Goal: Information Seeking & Learning: Learn about a topic

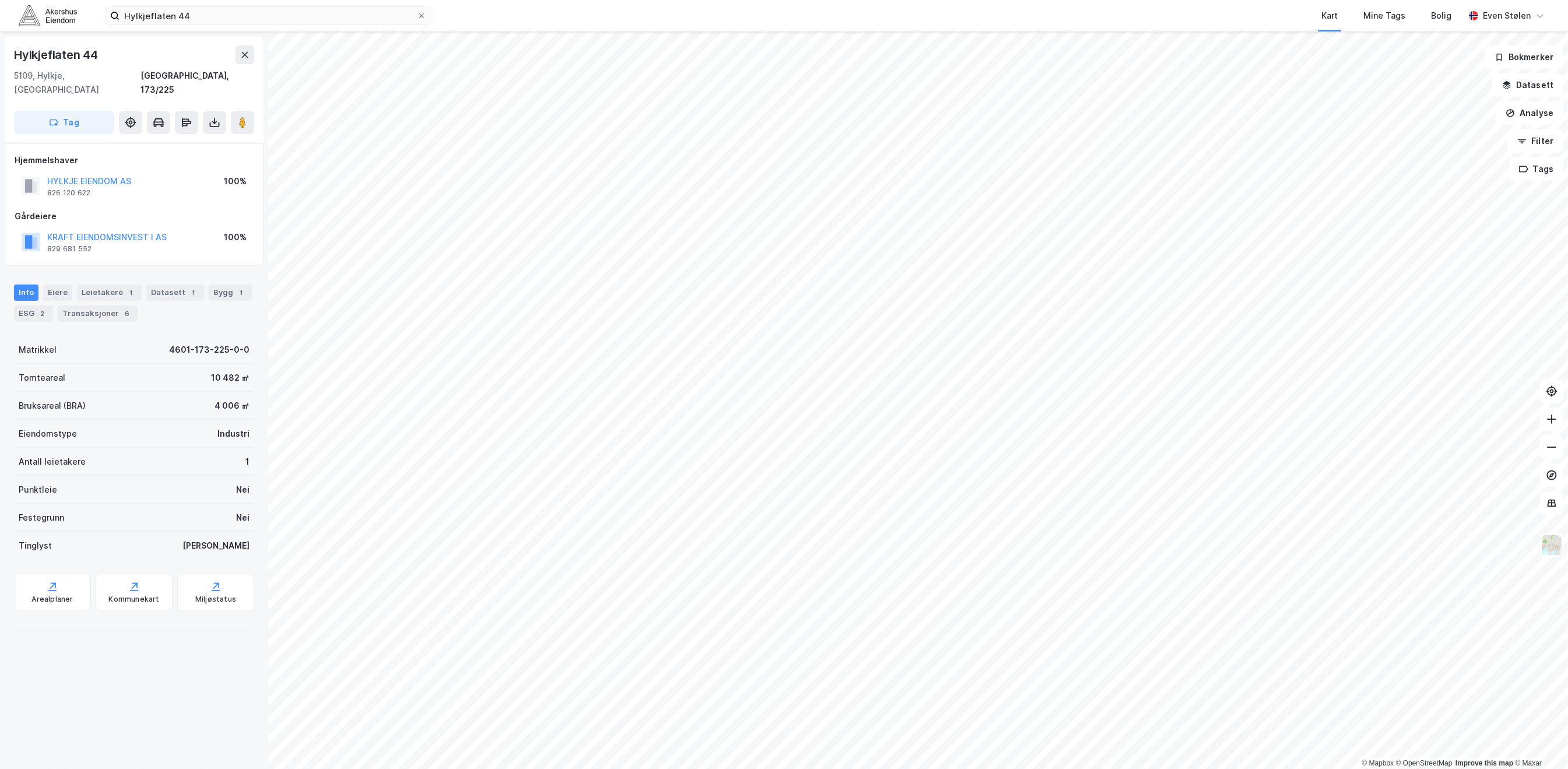
click at [61, 20] on img at bounding box center [48, 15] width 59 height 20
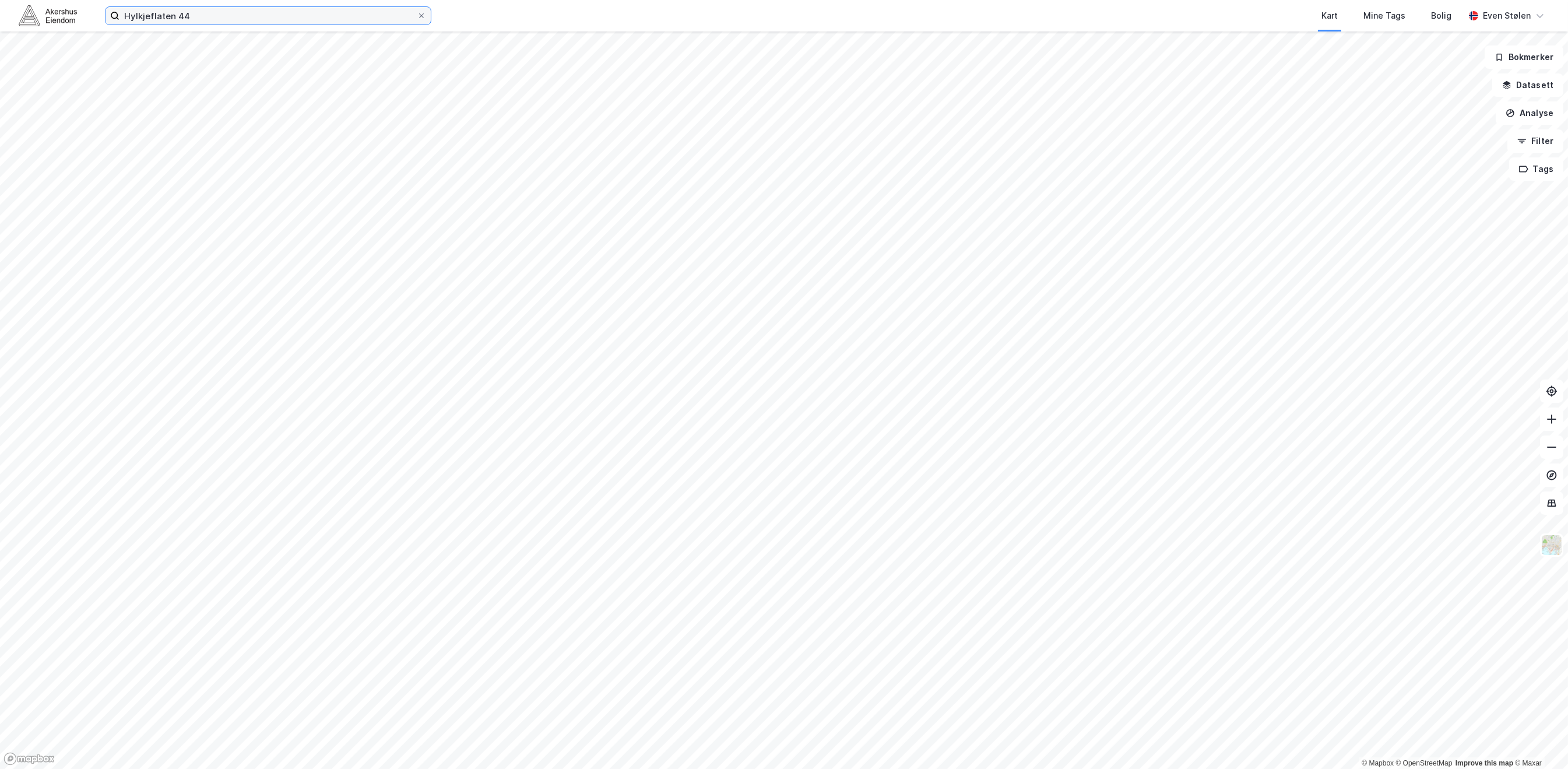
click at [256, 14] on input "Hylkjeflaten 44" at bounding box center [268, 16] width 298 height 18
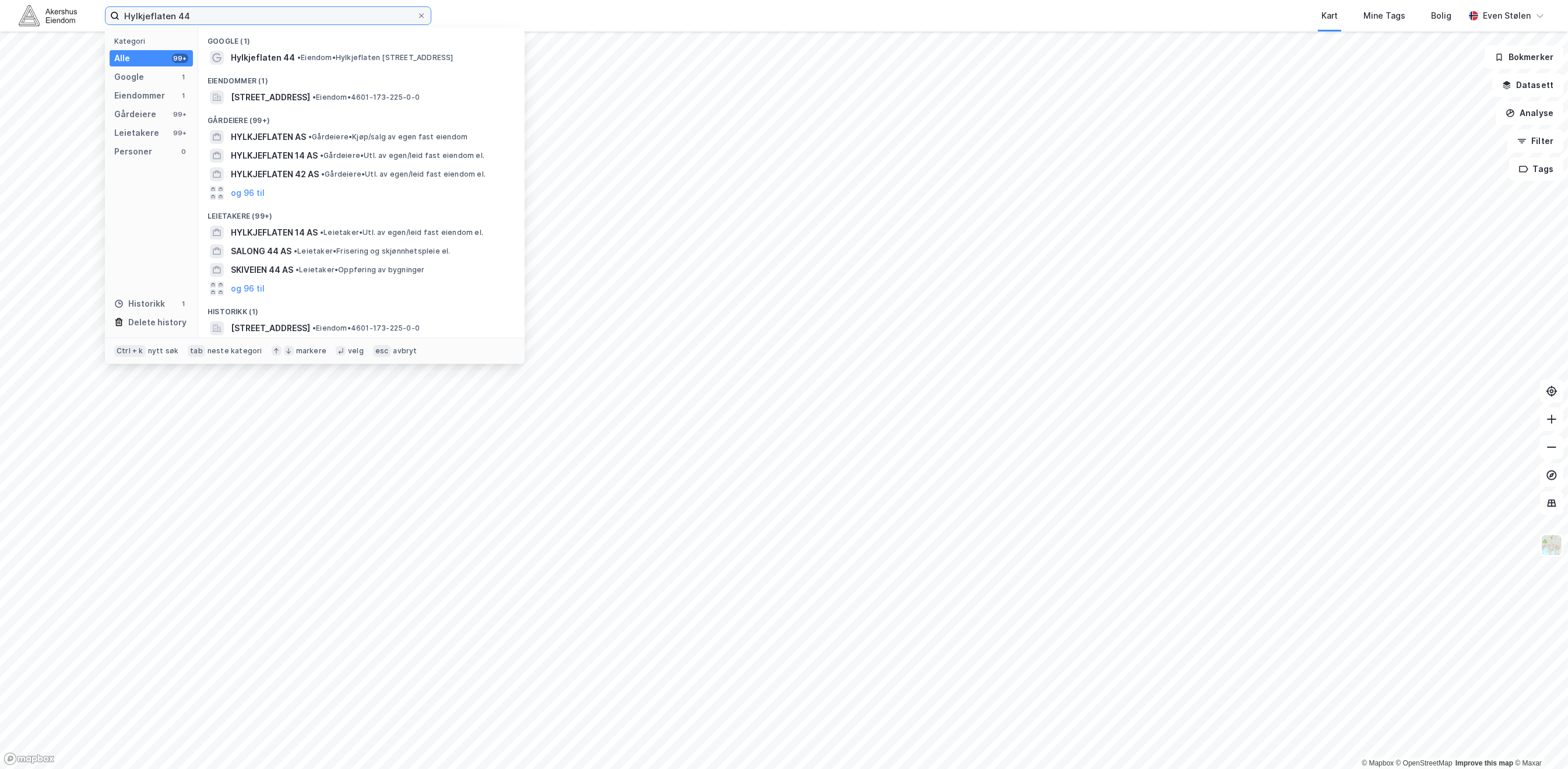
click at [256, 14] on input "Hylkjeflaten 44" at bounding box center [268, 16] width 298 height 18
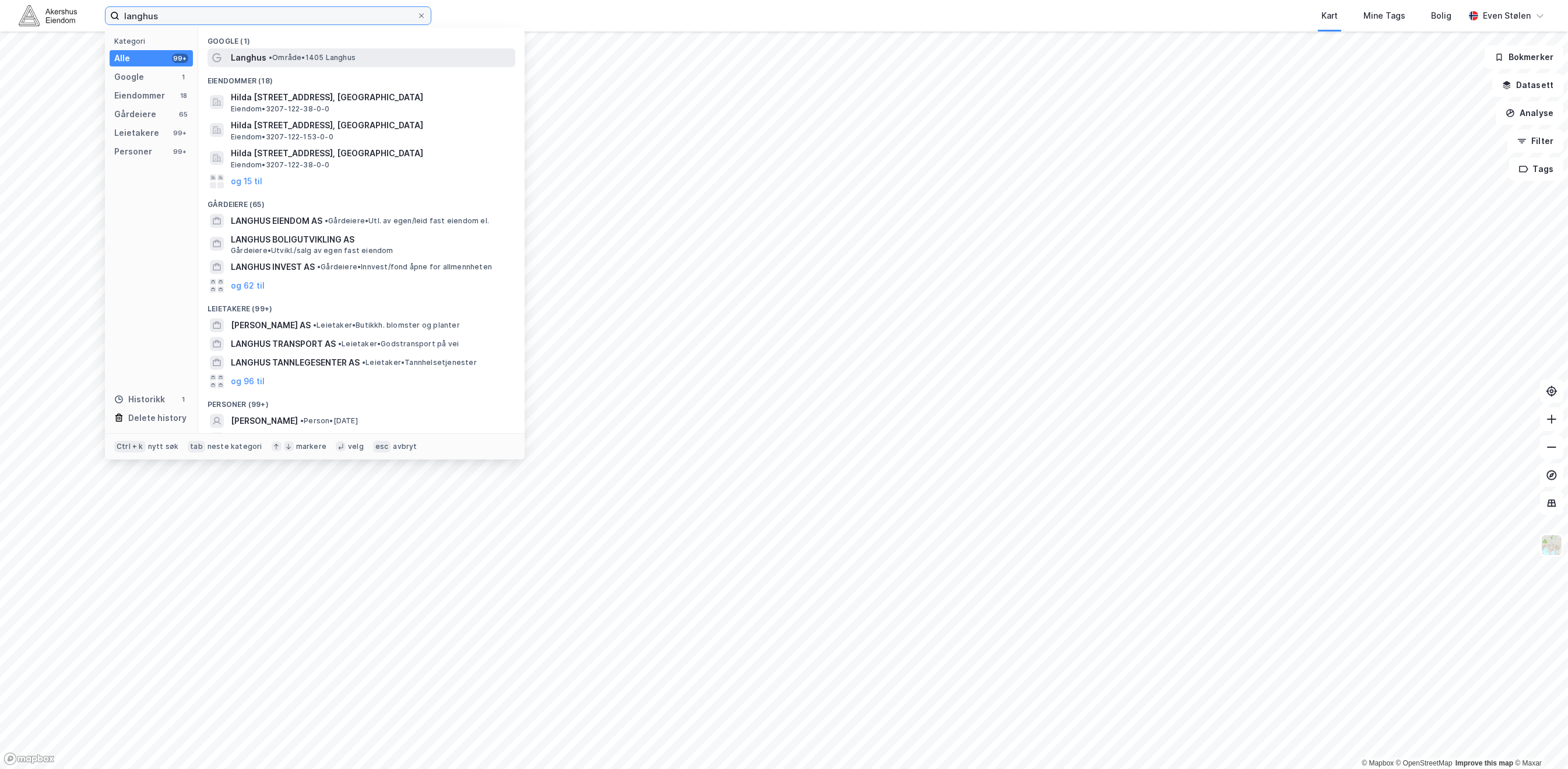
type input "langhus"
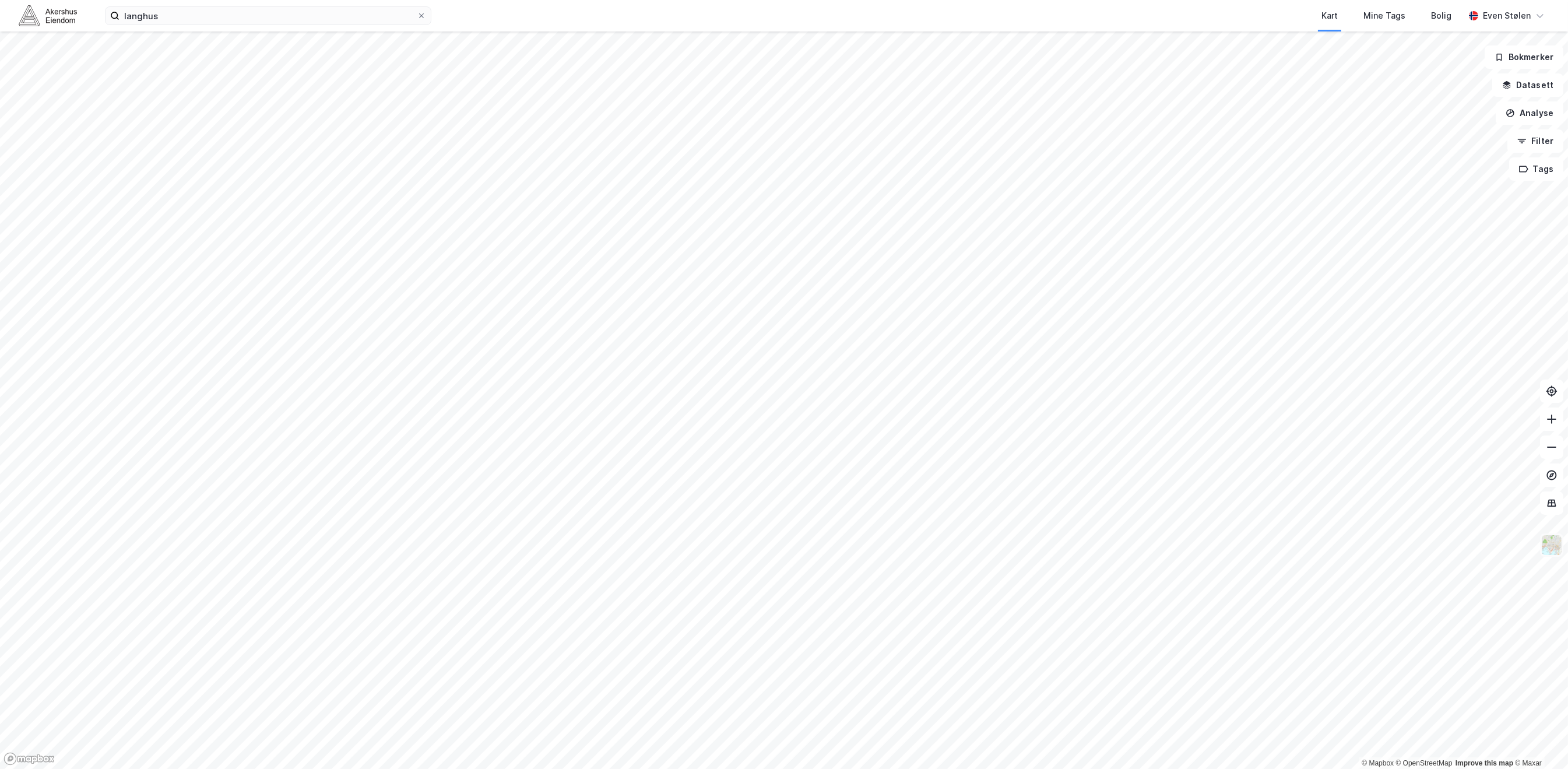
click at [1560, 544] on img at bounding box center [1551, 545] width 22 height 22
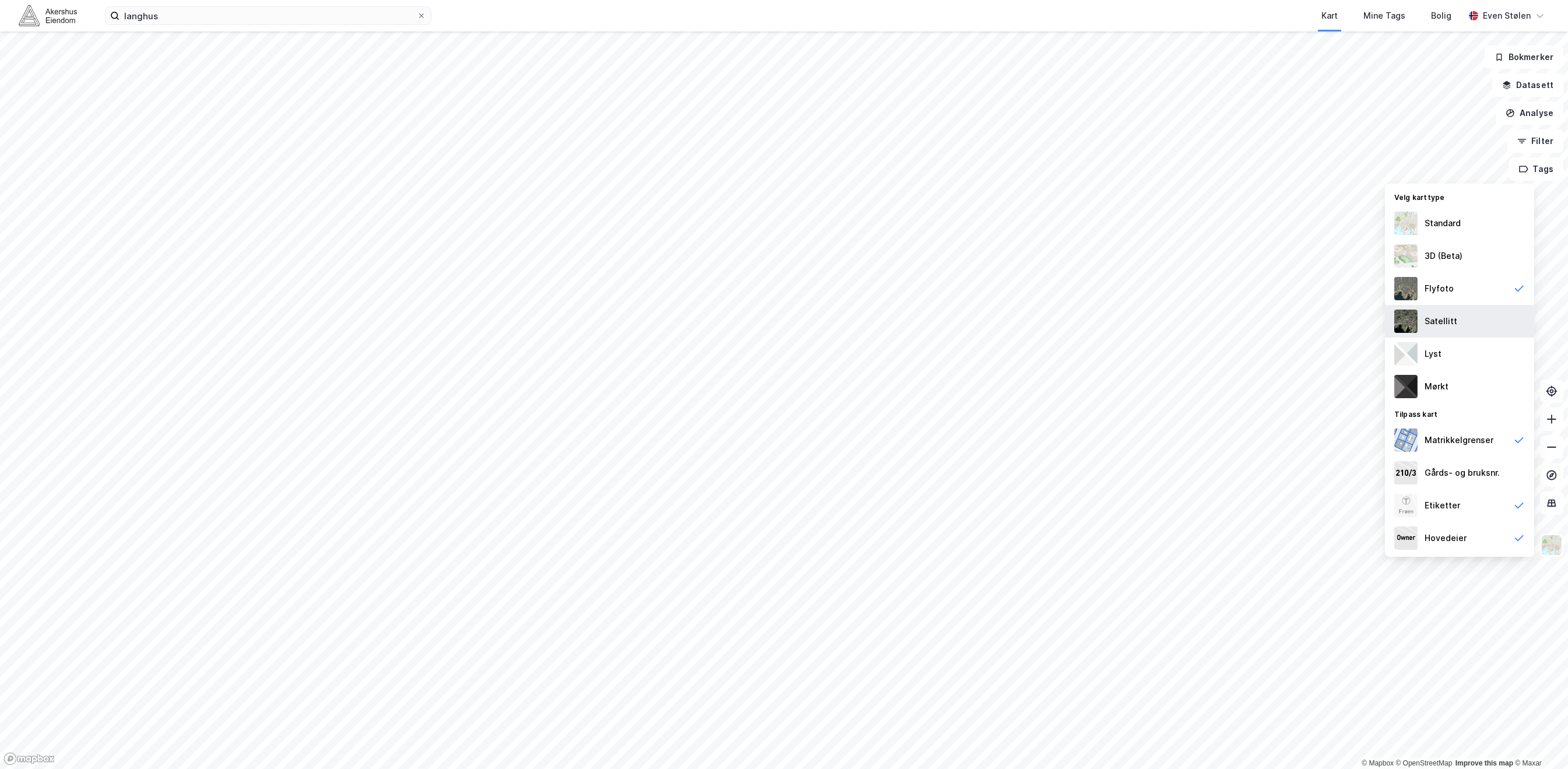
click at [1470, 326] on div "Satellitt" at bounding box center [1459, 321] width 149 height 33
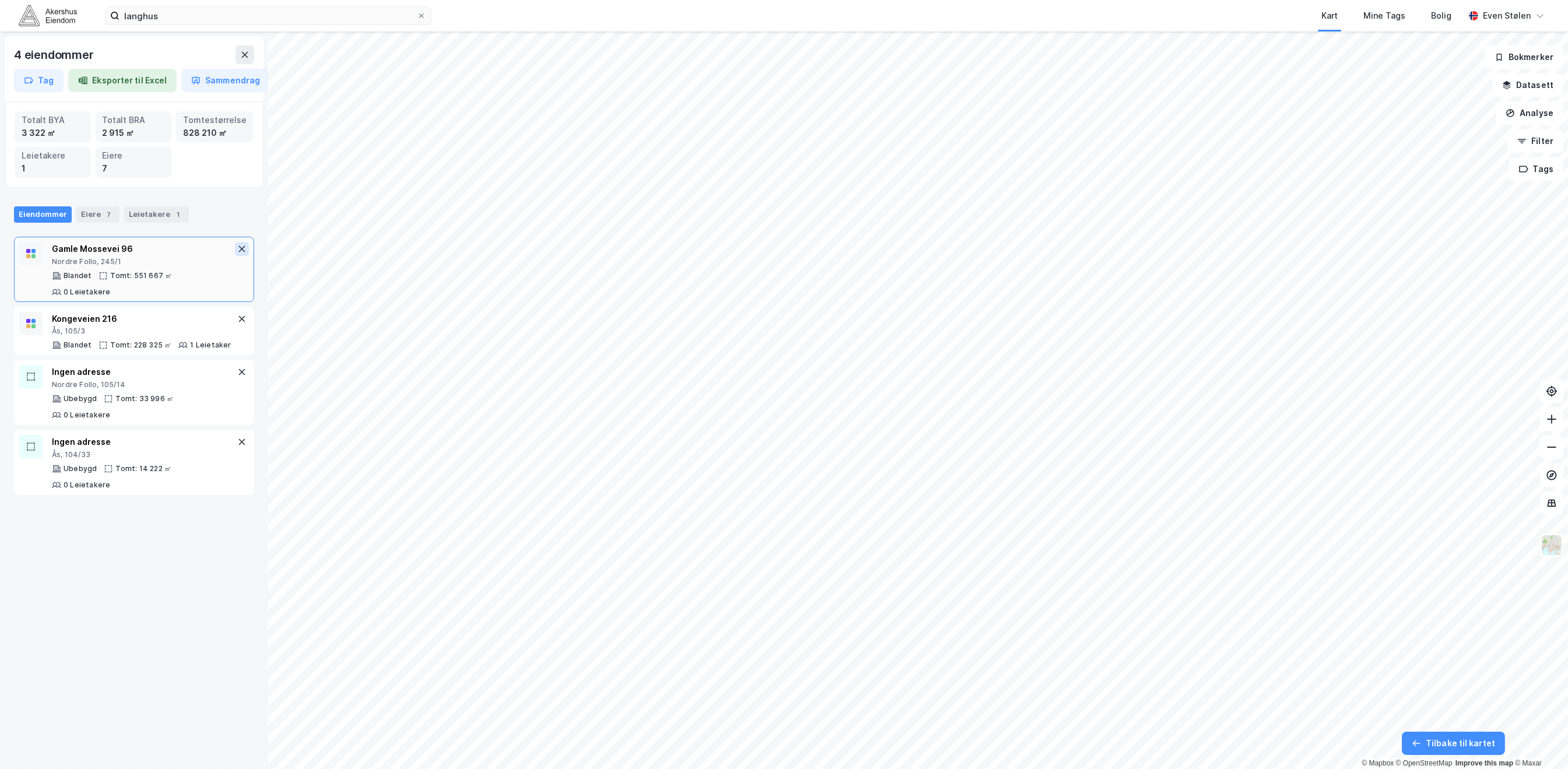
click at [237, 245] on div "Gamle Mossevei 96 Nordre Follo, 245/1 Blandet Tomt: 551 667 ㎡ 0 Leietakere" at bounding box center [133, 270] width 240 height 66
click at [235, 248] on button at bounding box center [242, 249] width 14 height 14
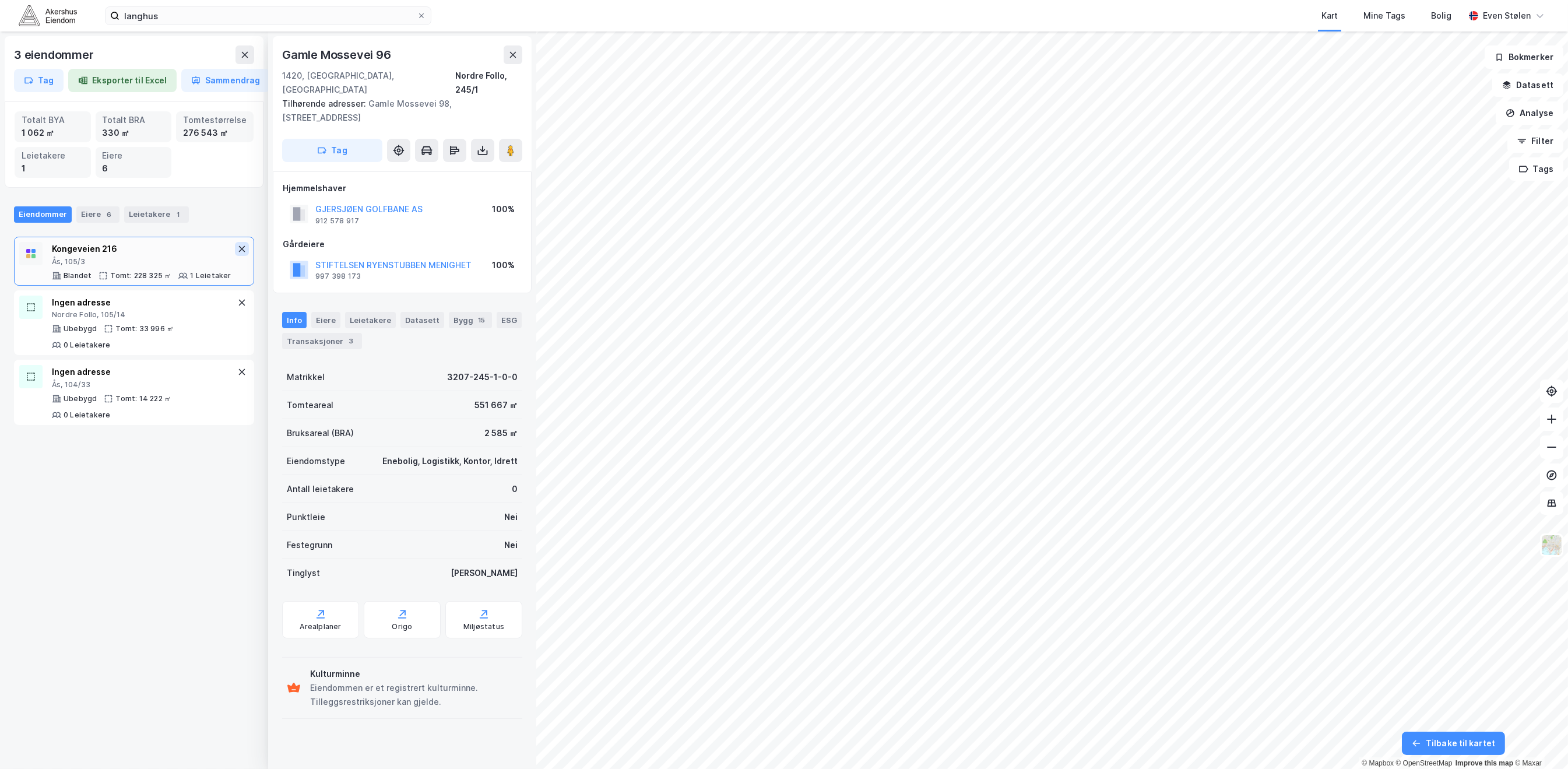
click at [235, 248] on button at bounding box center [242, 249] width 14 height 14
click at [237, 248] on icon at bounding box center [241, 248] width 9 height 9
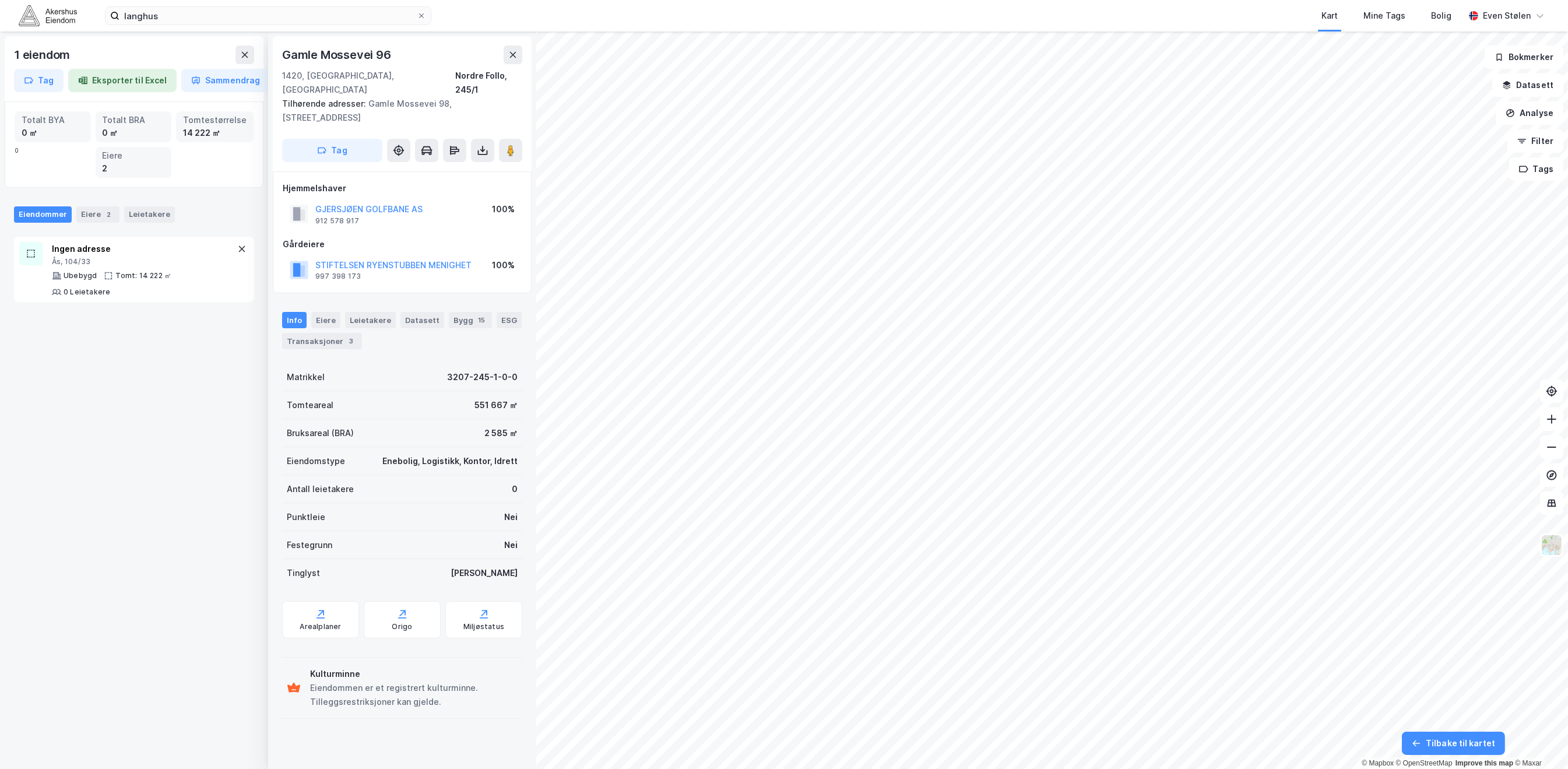
click at [237, 250] on icon at bounding box center [241, 248] width 9 height 9
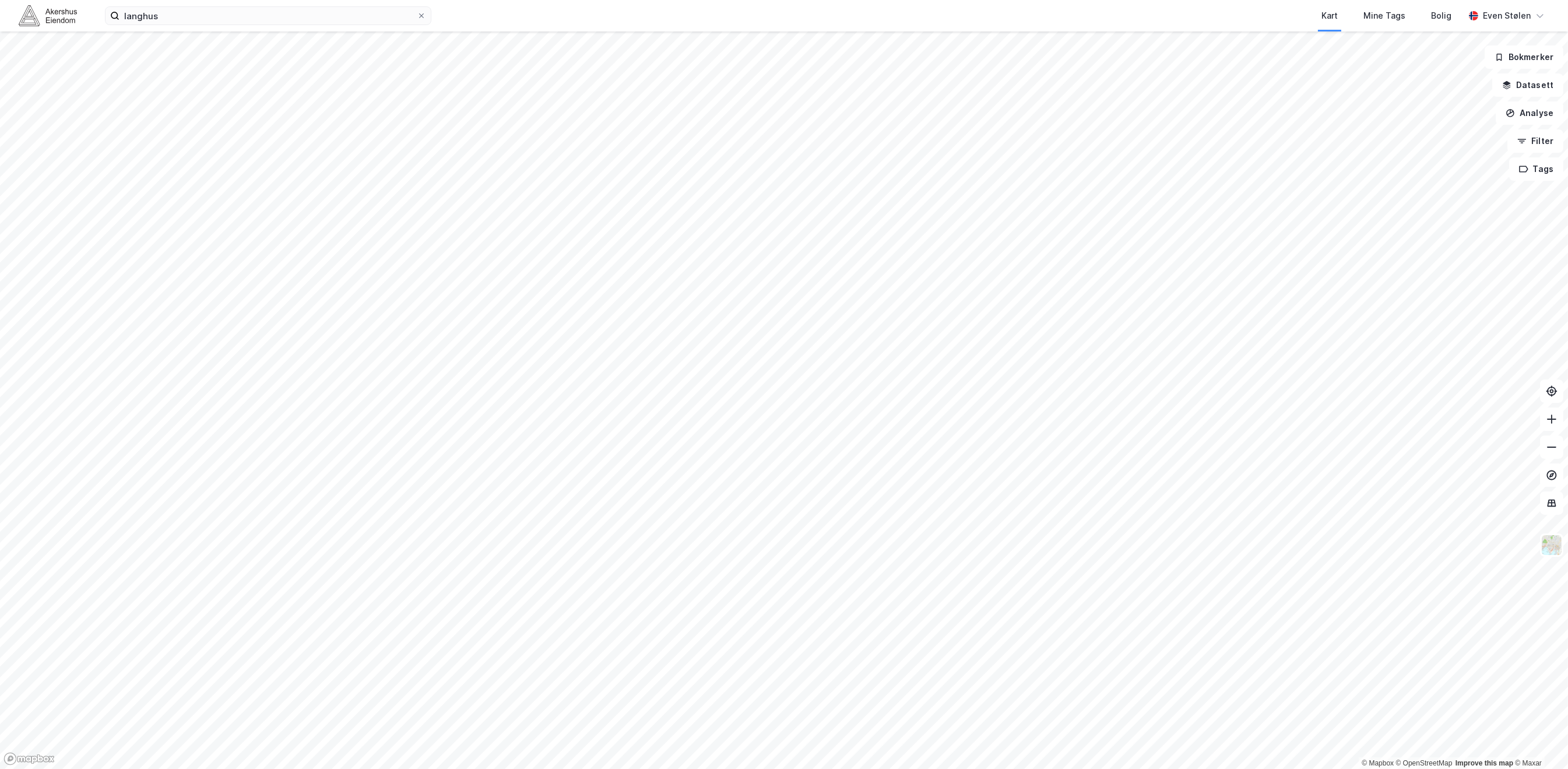
click at [850, 0] on html "langhus Kart Mine Tags Bolig [PERSON_NAME] © Mapbox © OpenStreetMap Improve thi…" at bounding box center [784, 384] width 1568 height 769
